Goal: Transaction & Acquisition: Download file/media

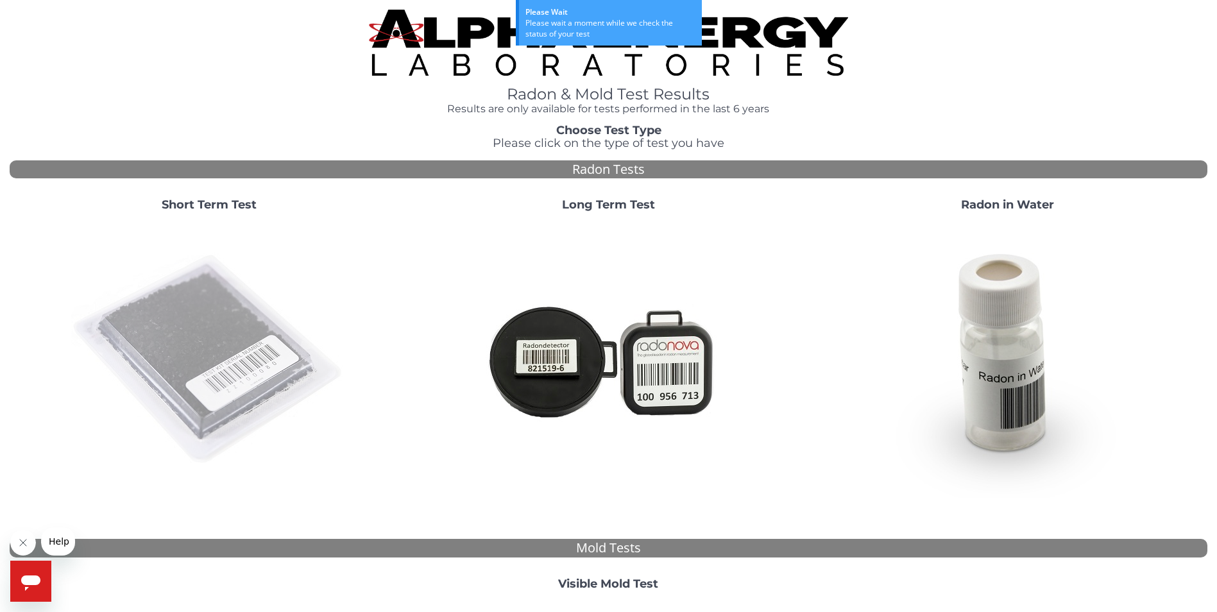
click at [239, 308] on img at bounding box center [209, 360] width 276 height 276
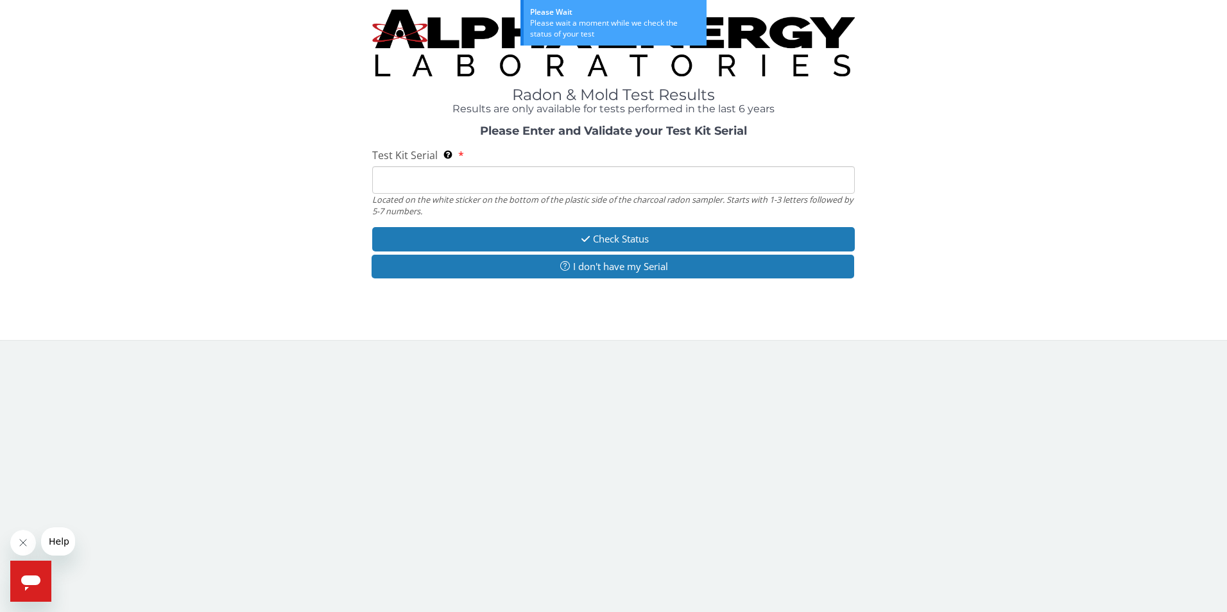
click at [414, 182] on input "Test Kit Serial Located on the white sticker on the bottom of the plastic side …" at bounding box center [613, 180] width 483 height 28
paste input "FE474354"
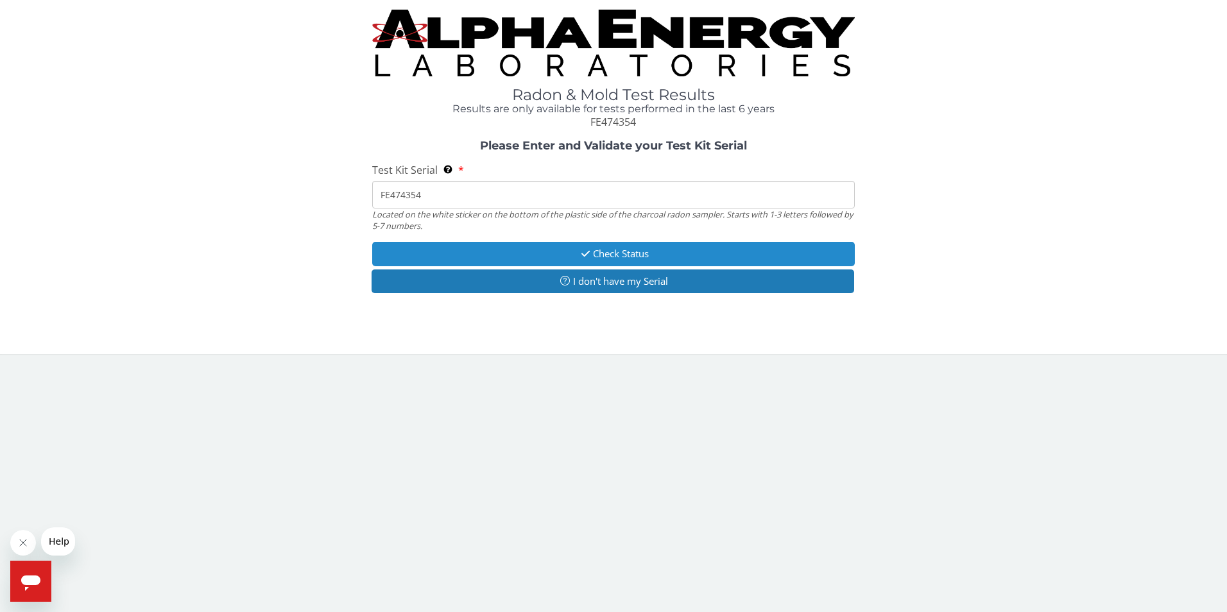
type input "FE474354"
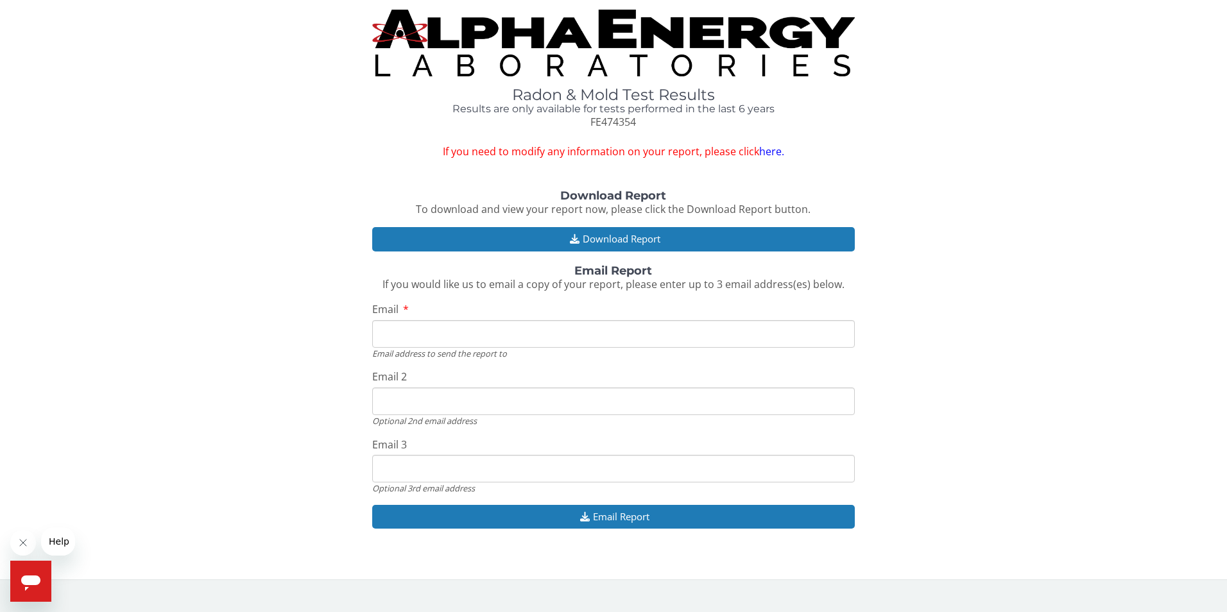
click at [413, 341] on input "Email" at bounding box center [613, 334] width 483 height 28
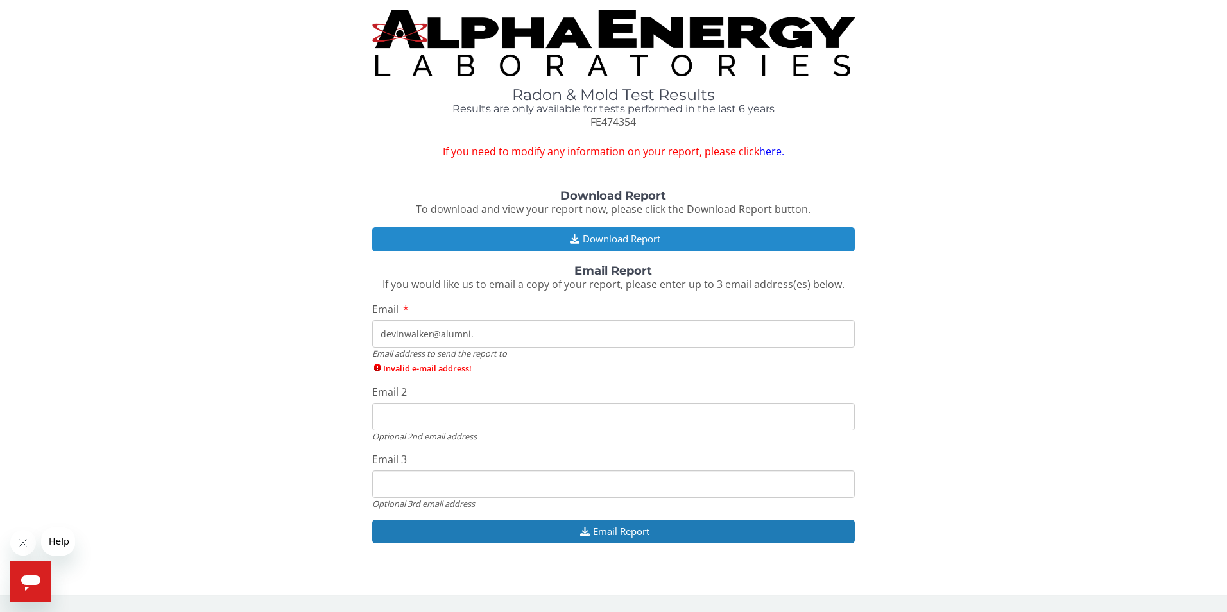
type input "devinwalker@alumni."
click at [556, 240] on button "Download Report" at bounding box center [613, 239] width 483 height 24
